Goal: Check status: Check status

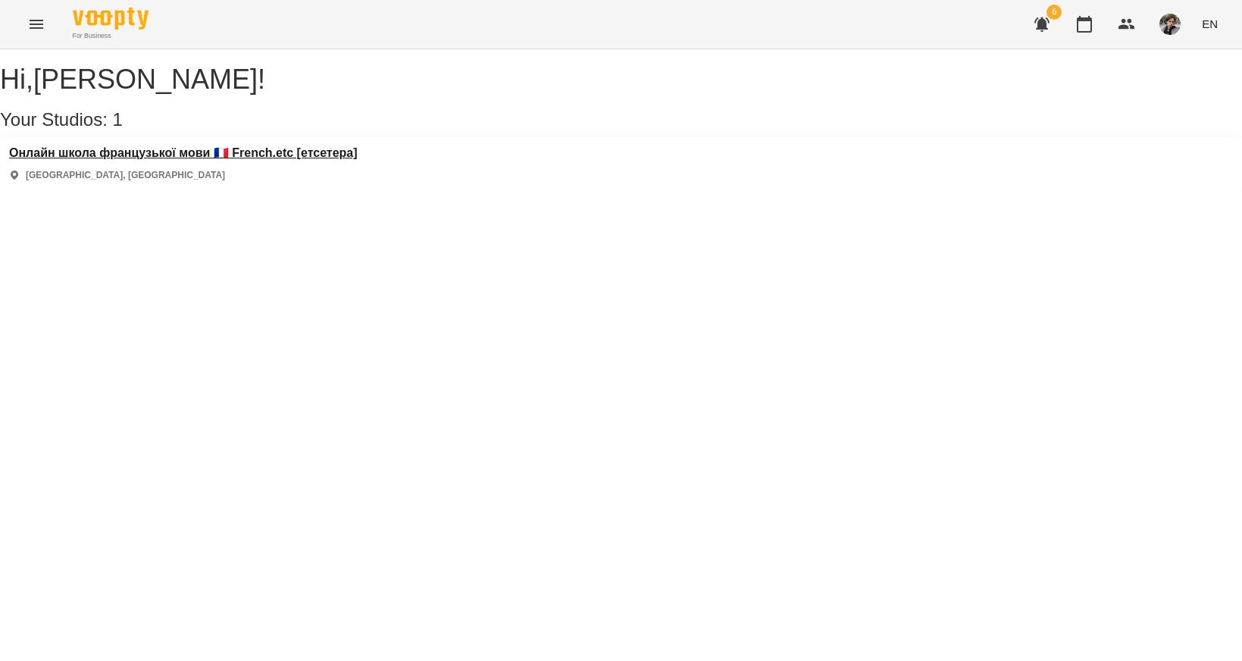
click at [269, 160] on h3 "Онлайн школа французької мови 🇫🇷 French.etc [етсетера]" at bounding box center [183, 153] width 349 height 14
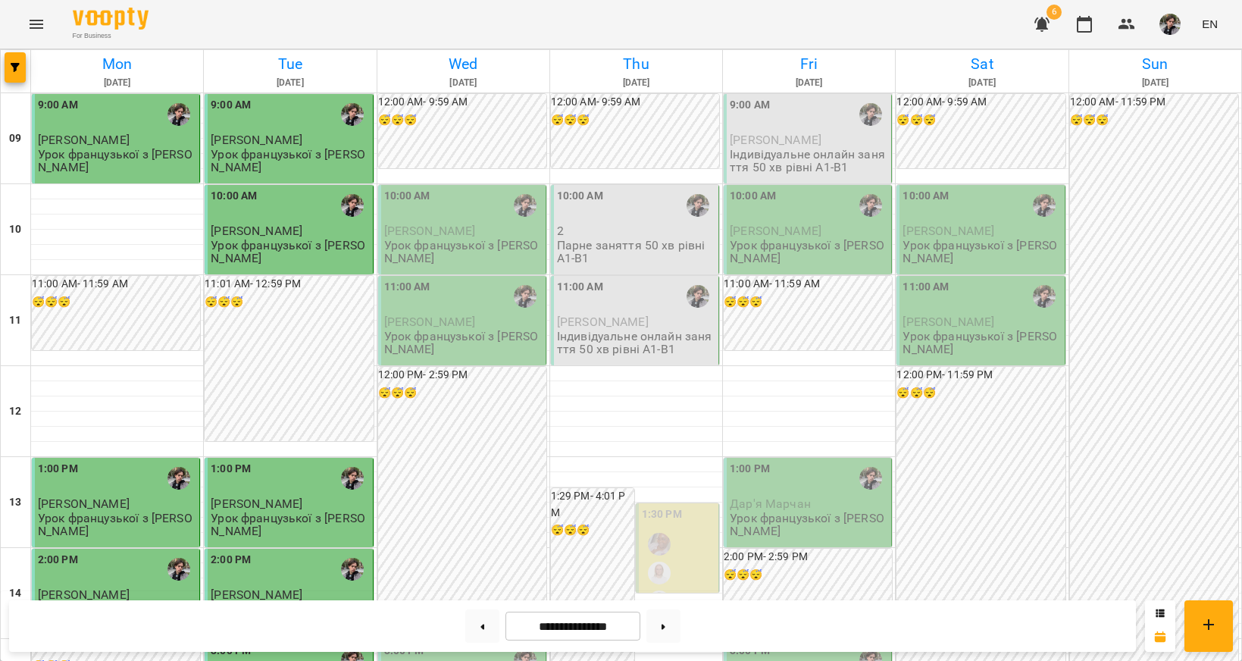
click at [471, 224] on span "[PERSON_NAME]" at bounding box center [430, 231] width 92 height 14
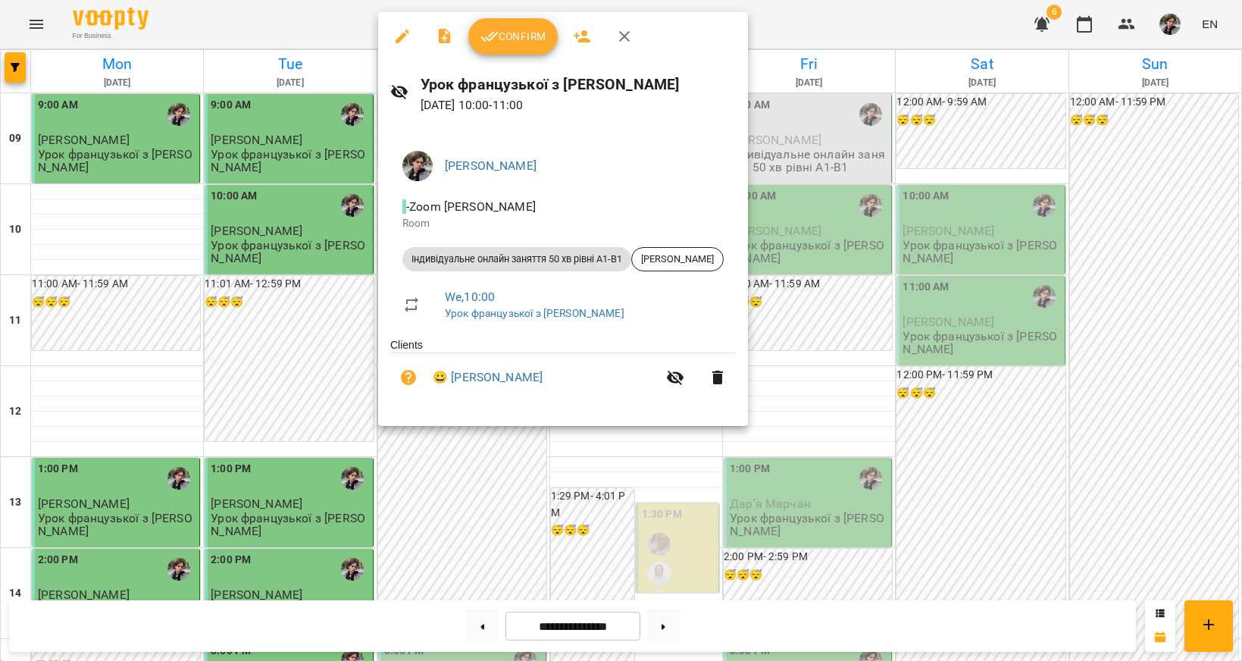
click at [492, 38] on icon "button" at bounding box center [489, 37] width 17 height 10
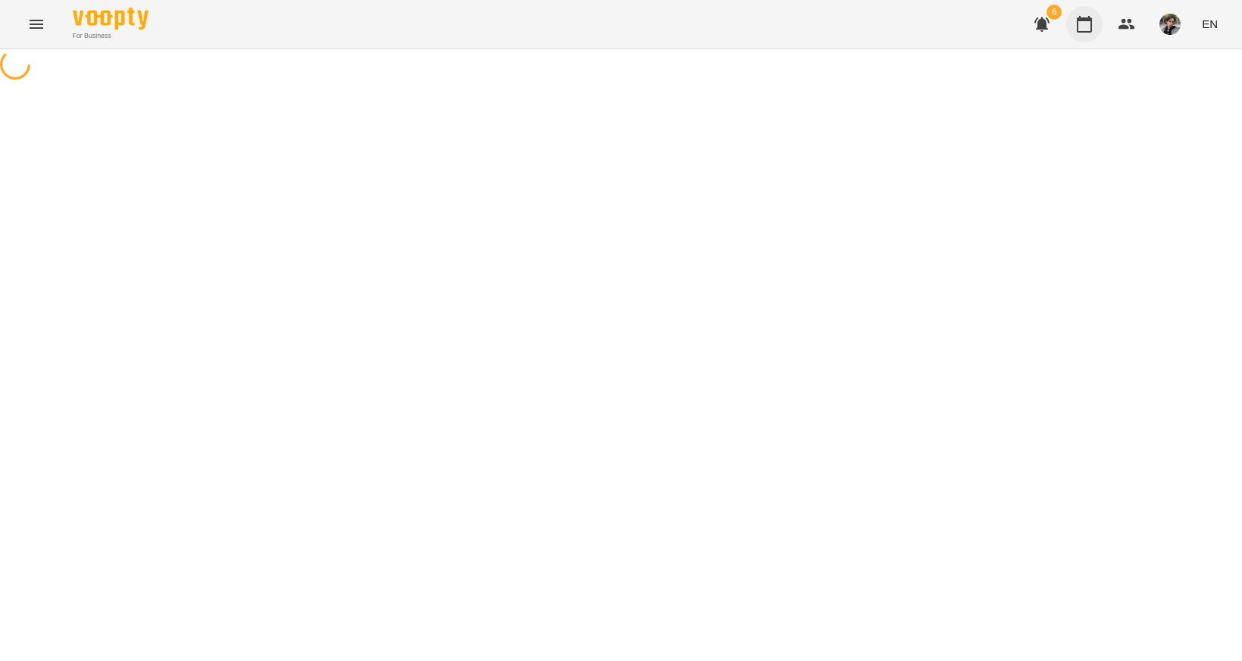
click at [1091, 25] on icon "button" at bounding box center [1084, 24] width 18 height 18
